Goal: Transaction & Acquisition: Purchase product/service

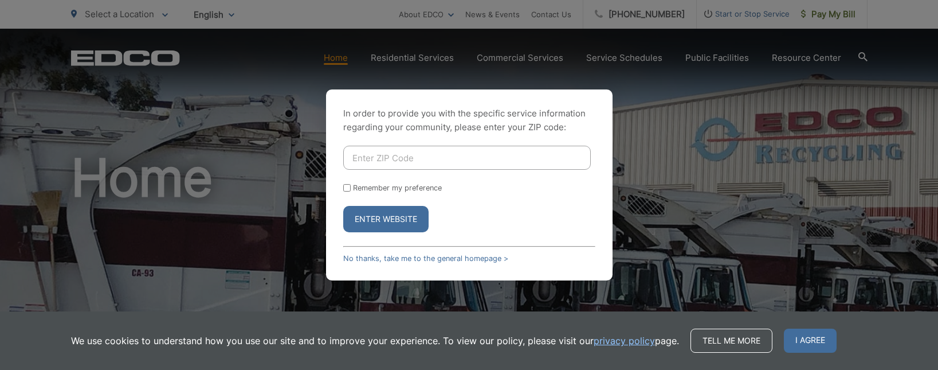
click at [444, 157] on input "Enter ZIP Code" at bounding box center [467, 158] width 248 height 24
type input "92081"
click at [404, 218] on button "Enter Website" at bounding box center [385, 219] width 85 height 26
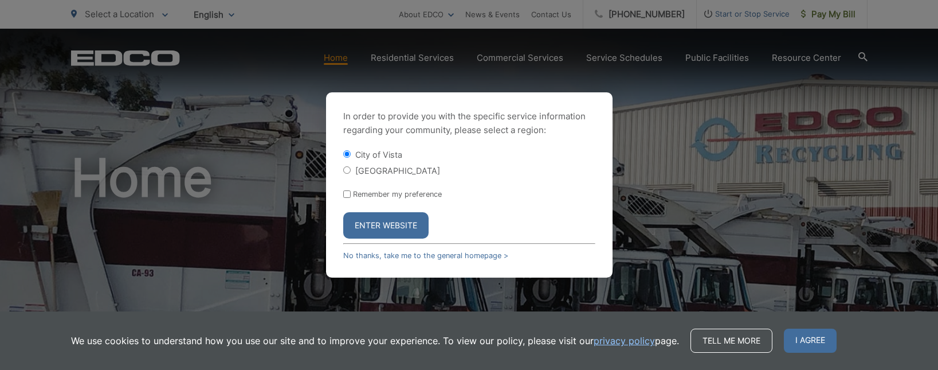
click at [404, 218] on button "Enter Website" at bounding box center [385, 225] width 85 height 26
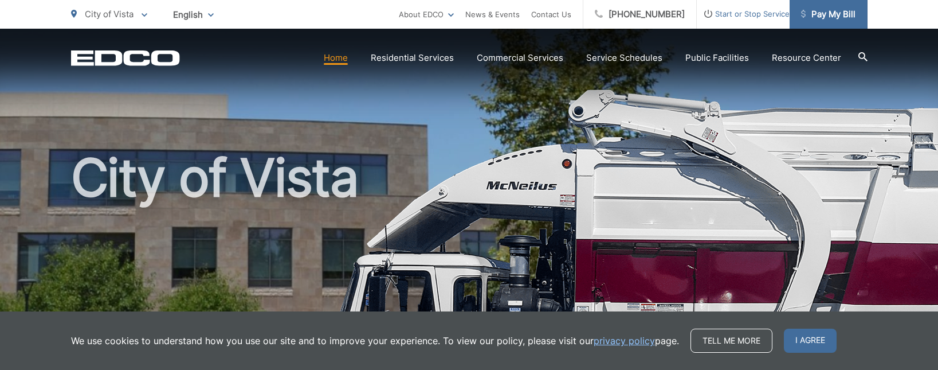
click at [839, 13] on span "Pay My Bill" at bounding box center [828, 14] width 54 height 14
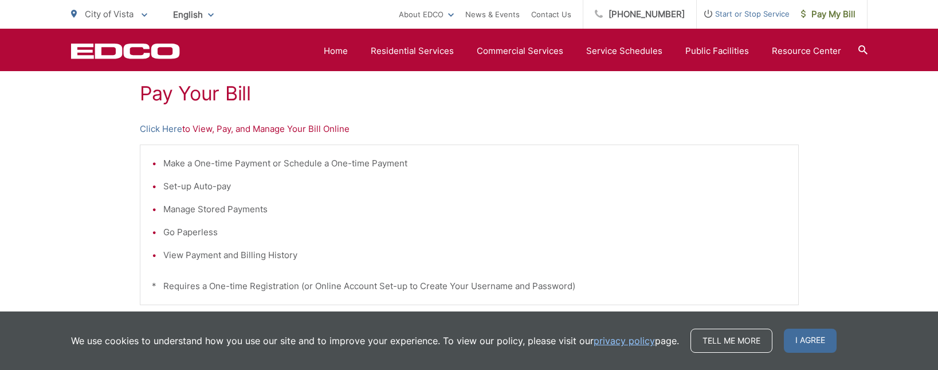
scroll to position [210, 0]
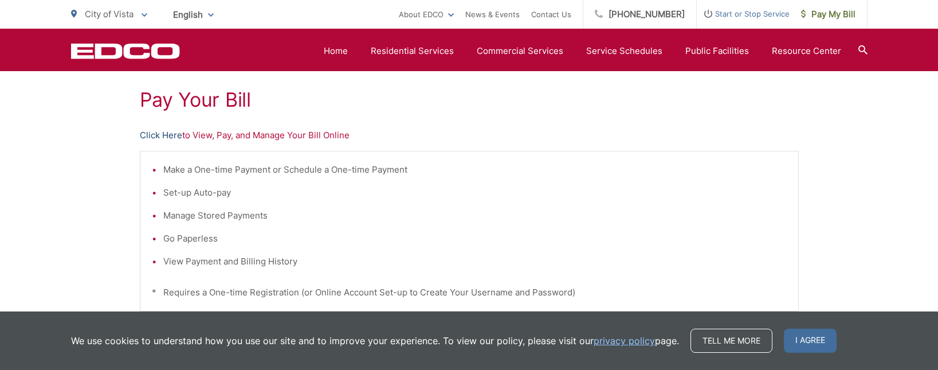
click at [168, 131] on link "Click Here" at bounding box center [161, 135] width 42 height 14
